Goal: Find specific page/section: Find specific page/section

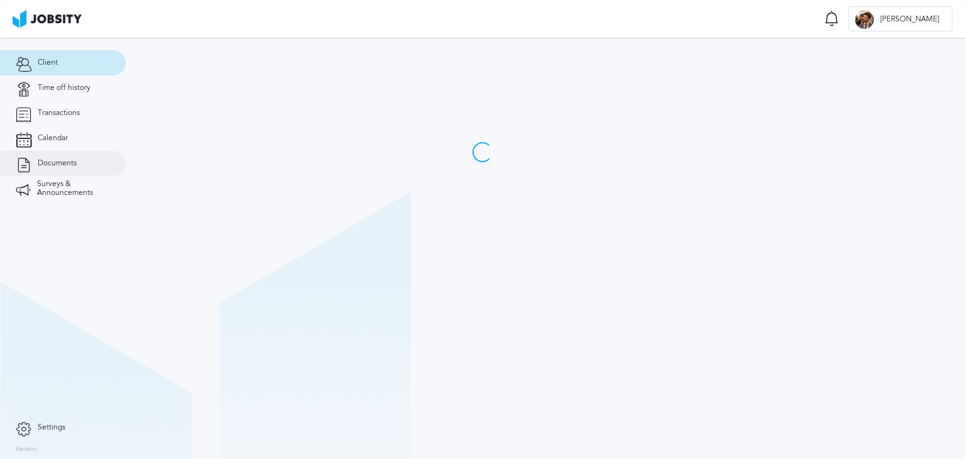
click at [67, 163] on span "Documents" at bounding box center [57, 163] width 39 height 9
click at [57, 172] on link "Documents" at bounding box center [63, 163] width 126 height 25
